Goal: Information Seeking & Learning: Learn about a topic

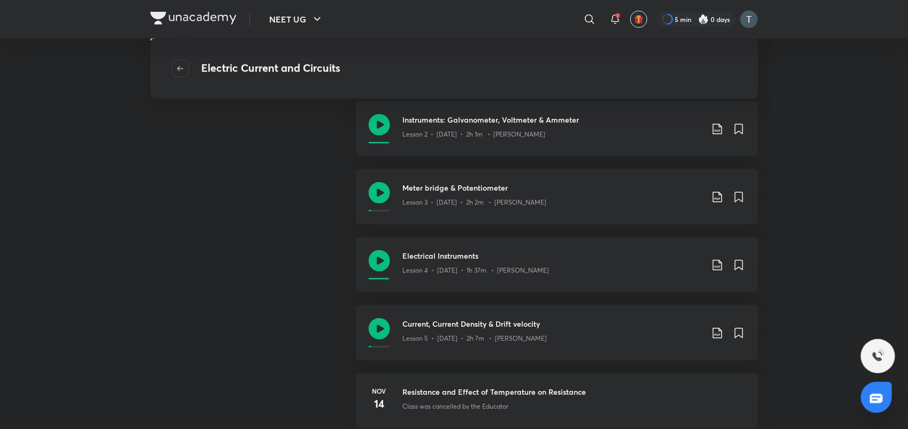
scroll to position [625, 0]
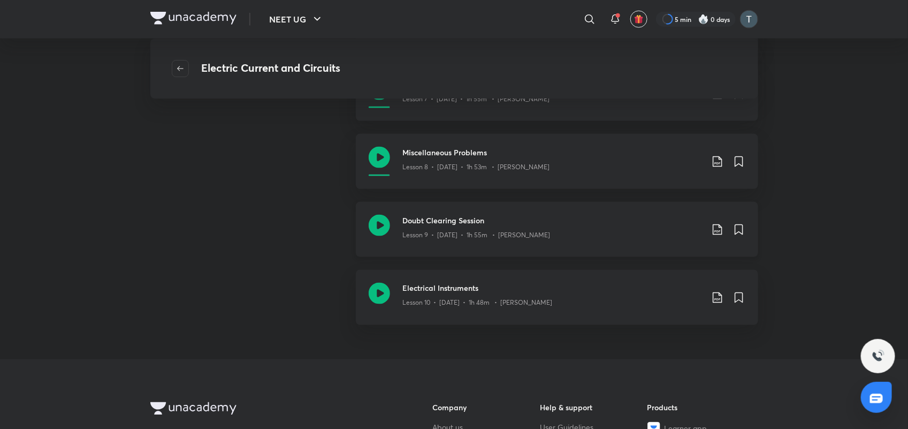
click at [720, 233] on icon at bounding box center [717, 229] width 9 height 11
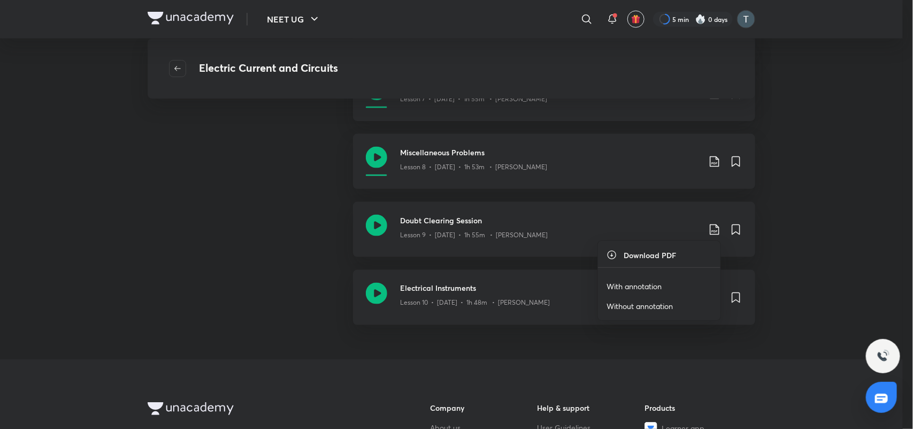
click at [662, 284] on p "With annotation" at bounding box center [634, 285] width 55 height 11
